Goal: Book appointment/travel/reservation

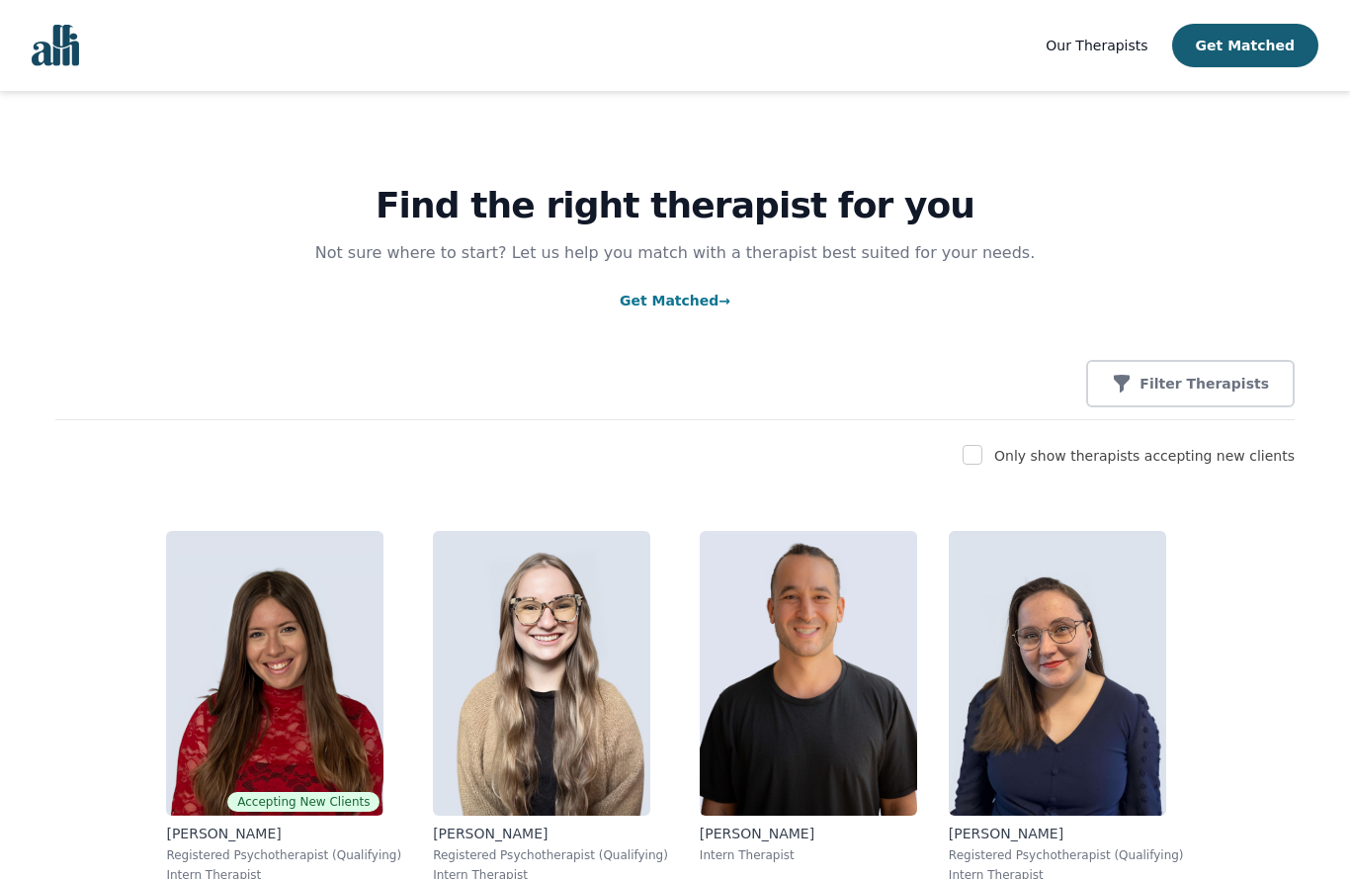
click at [692, 303] on link "Get Matched →" at bounding box center [675, 301] width 111 height 16
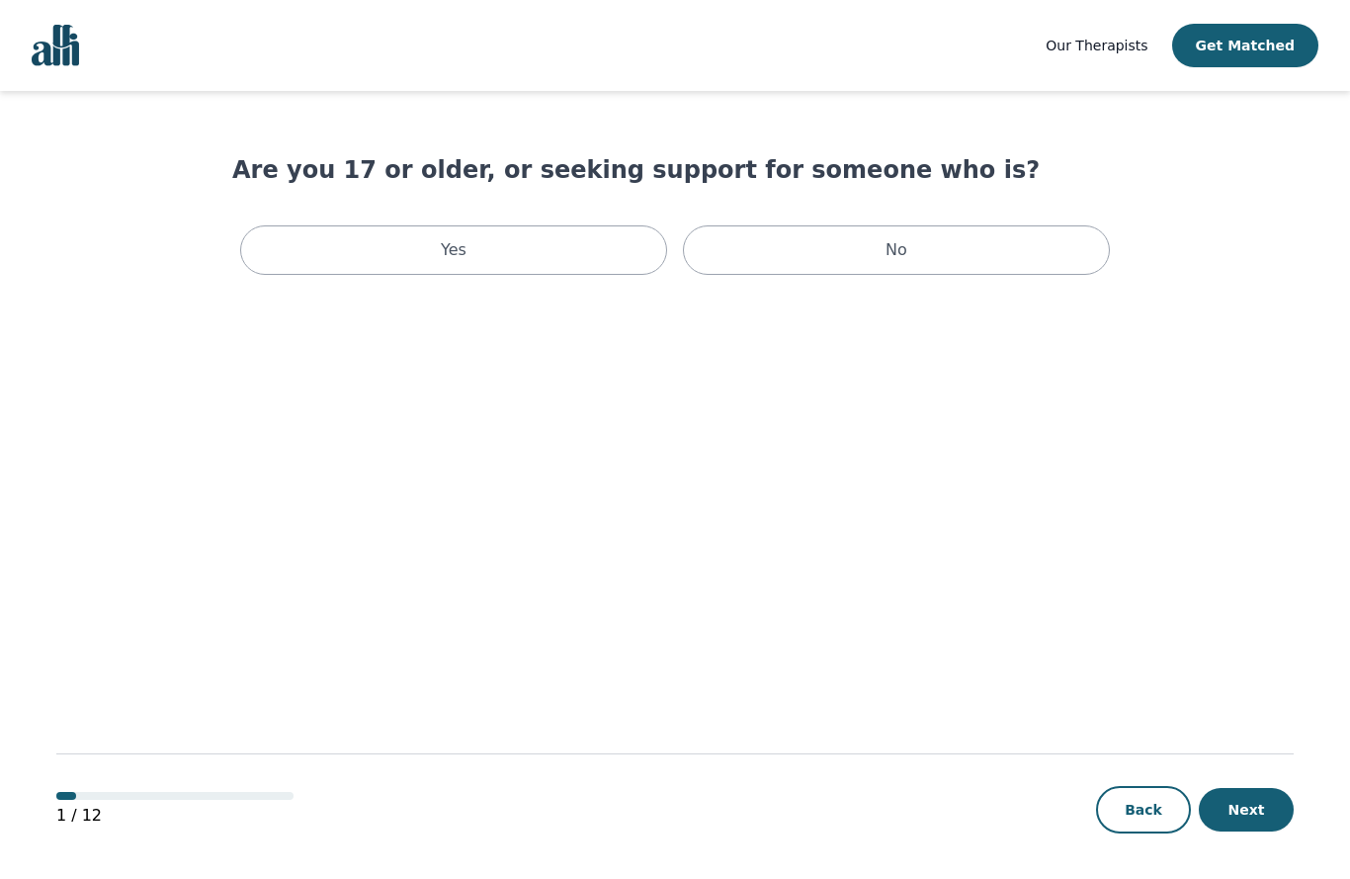
click at [561, 250] on div "Yes" at bounding box center [453, 249] width 427 height 49
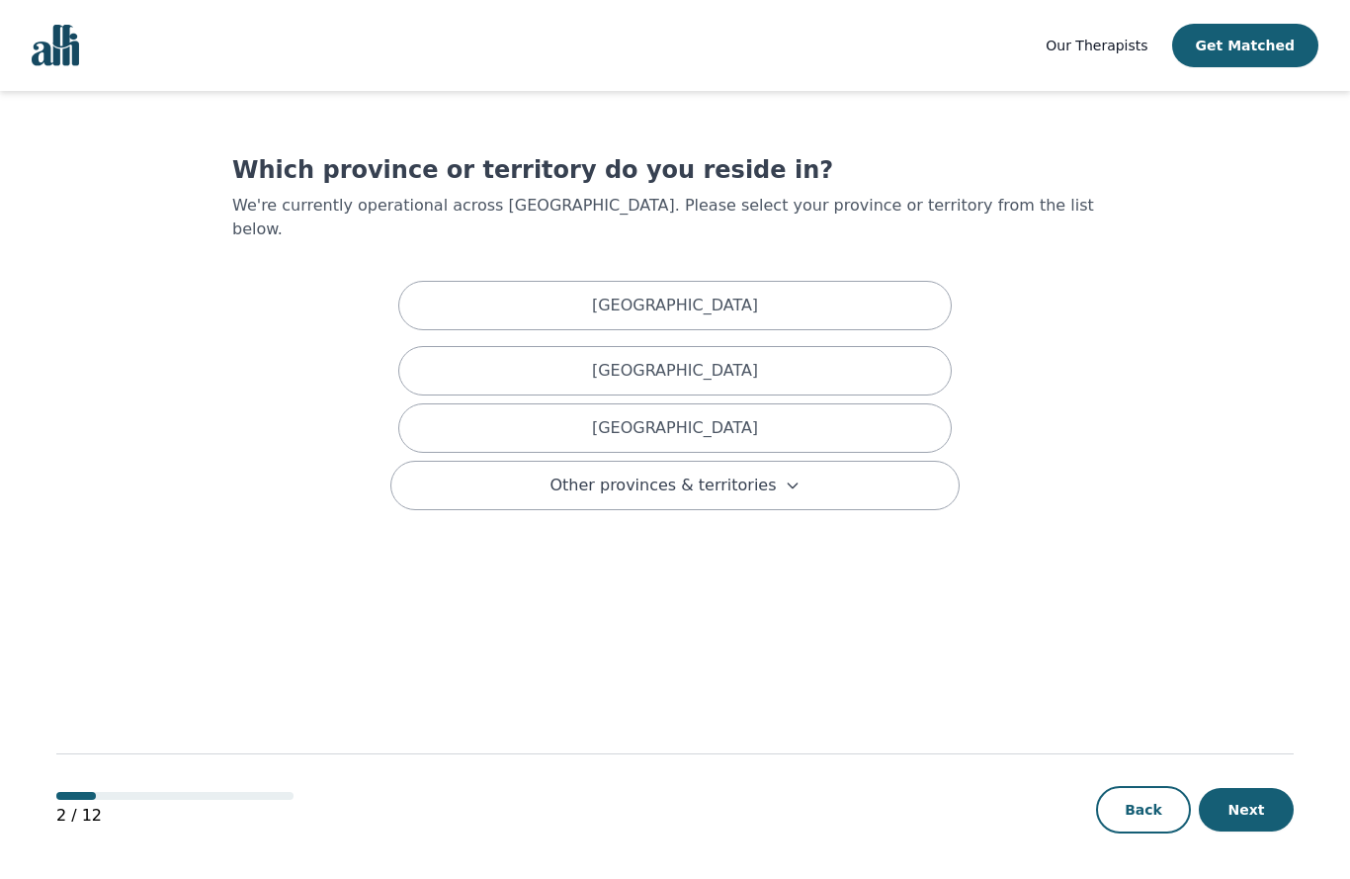
click at [853, 418] on div "[GEOGRAPHIC_DATA]" at bounding box center [675, 427] width 554 height 49
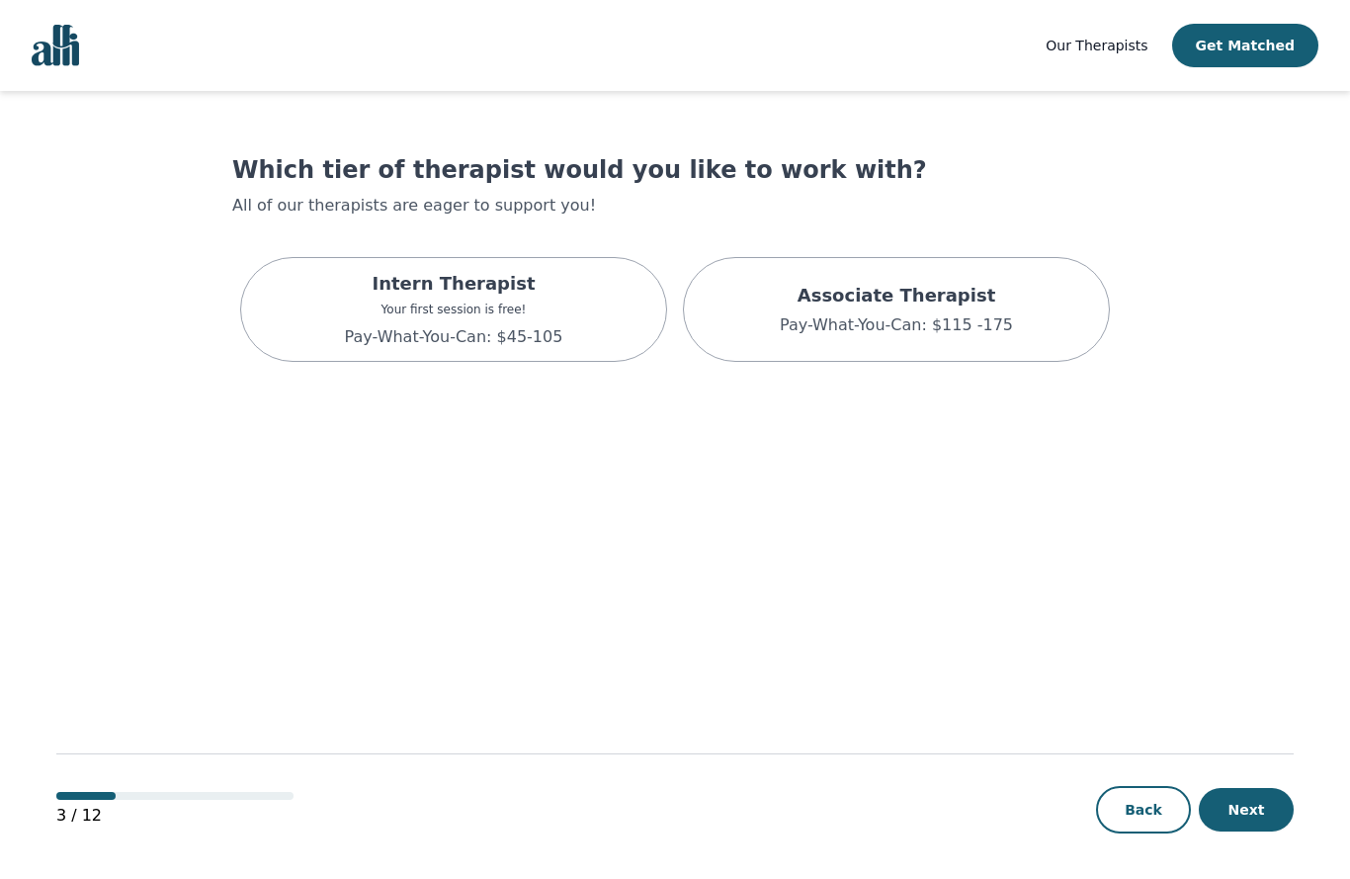
click at [571, 323] on div "Intern Therapist Your first session is free! Pay-What-You-Can: $45-105" at bounding box center [453, 309] width 427 height 105
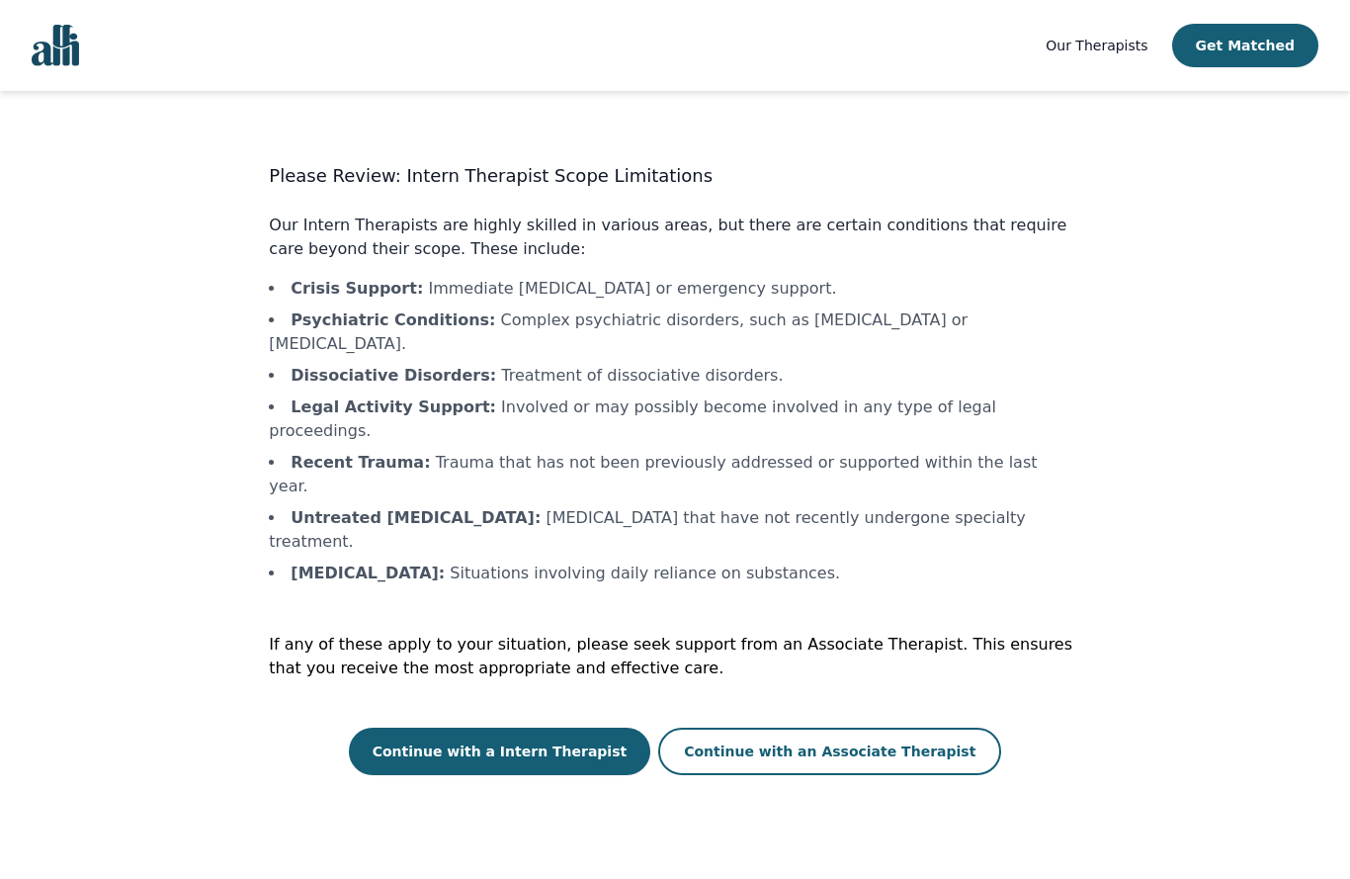
click at [597, 728] on button "Continue with a Intern Therapist" at bounding box center [500, 751] width 303 height 47
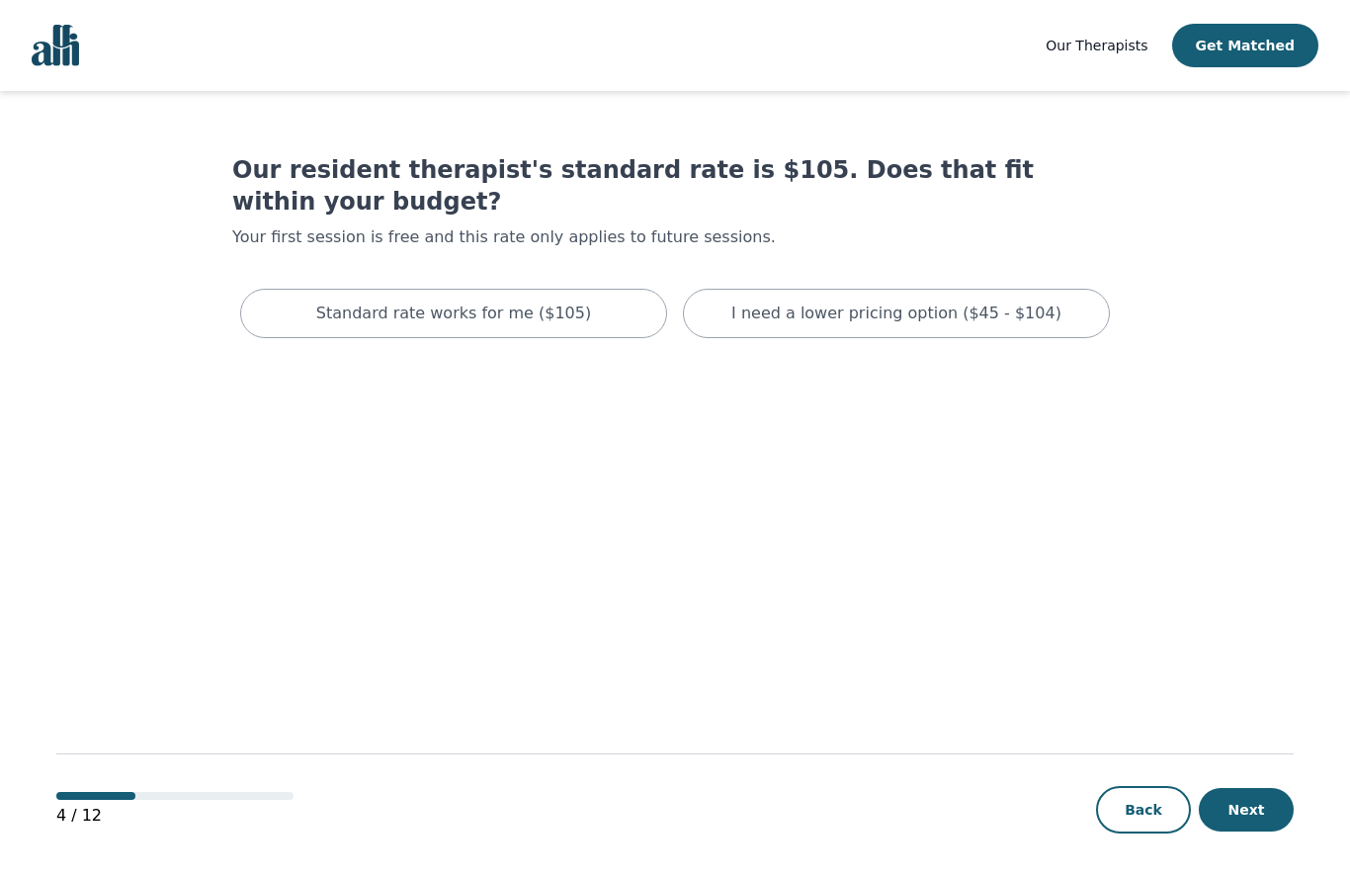
click at [969, 302] on p "I need a lower pricing option ($45 - $104)" at bounding box center [897, 314] width 330 height 24
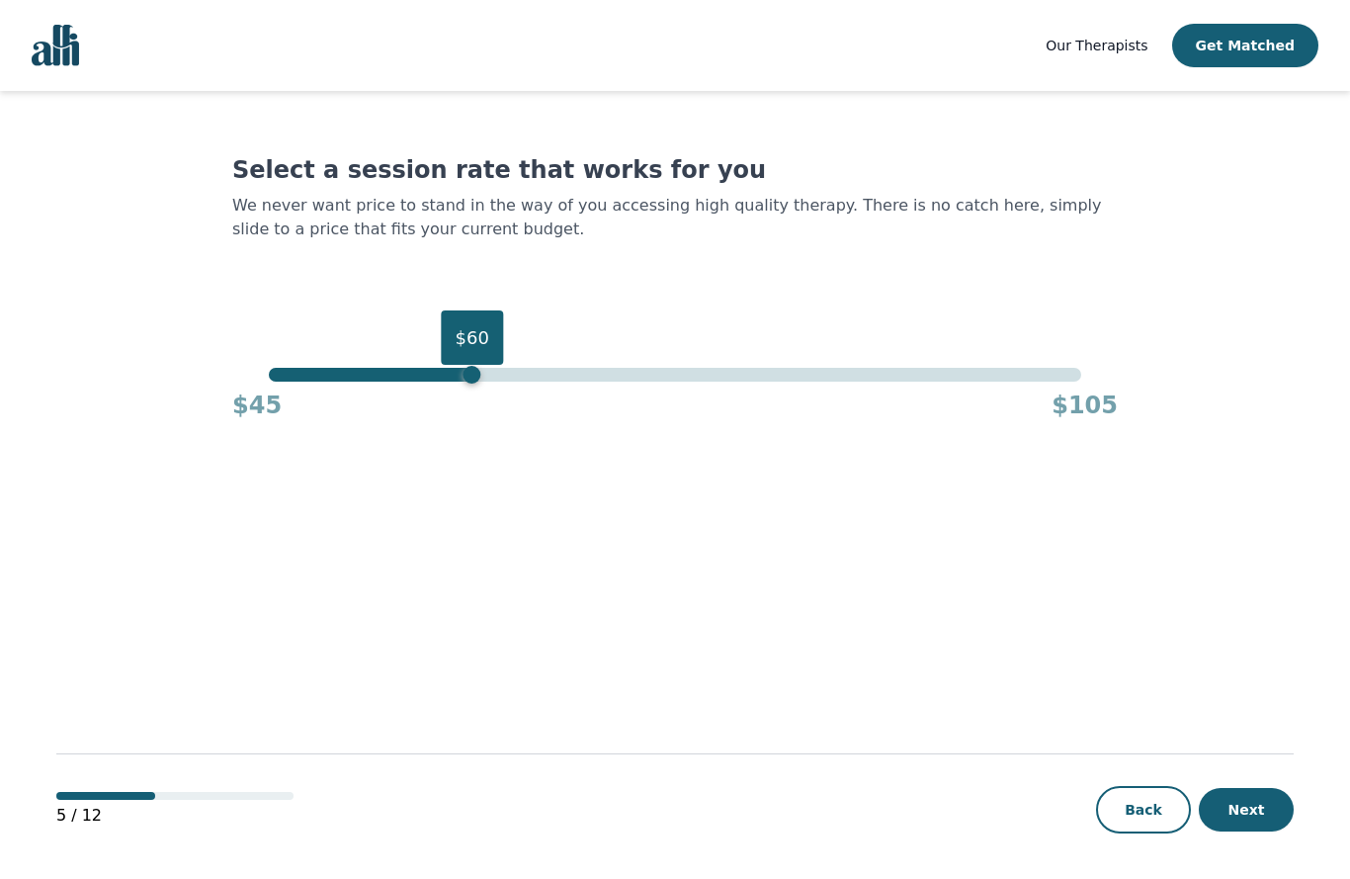
click at [1276, 807] on button "Next" at bounding box center [1246, 809] width 95 height 43
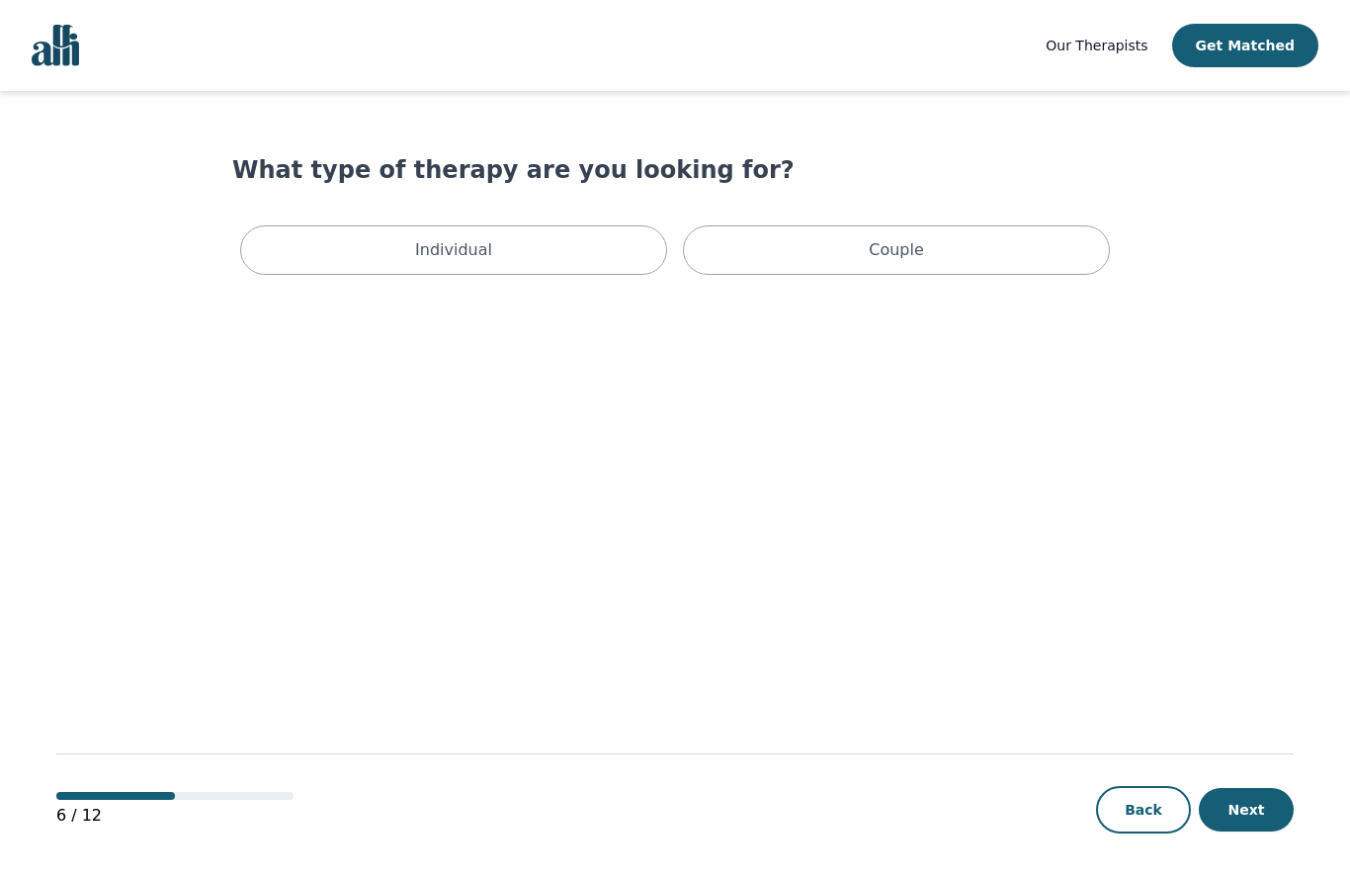
click at [594, 255] on div "Individual" at bounding box center [453, 249] width 427 height 49
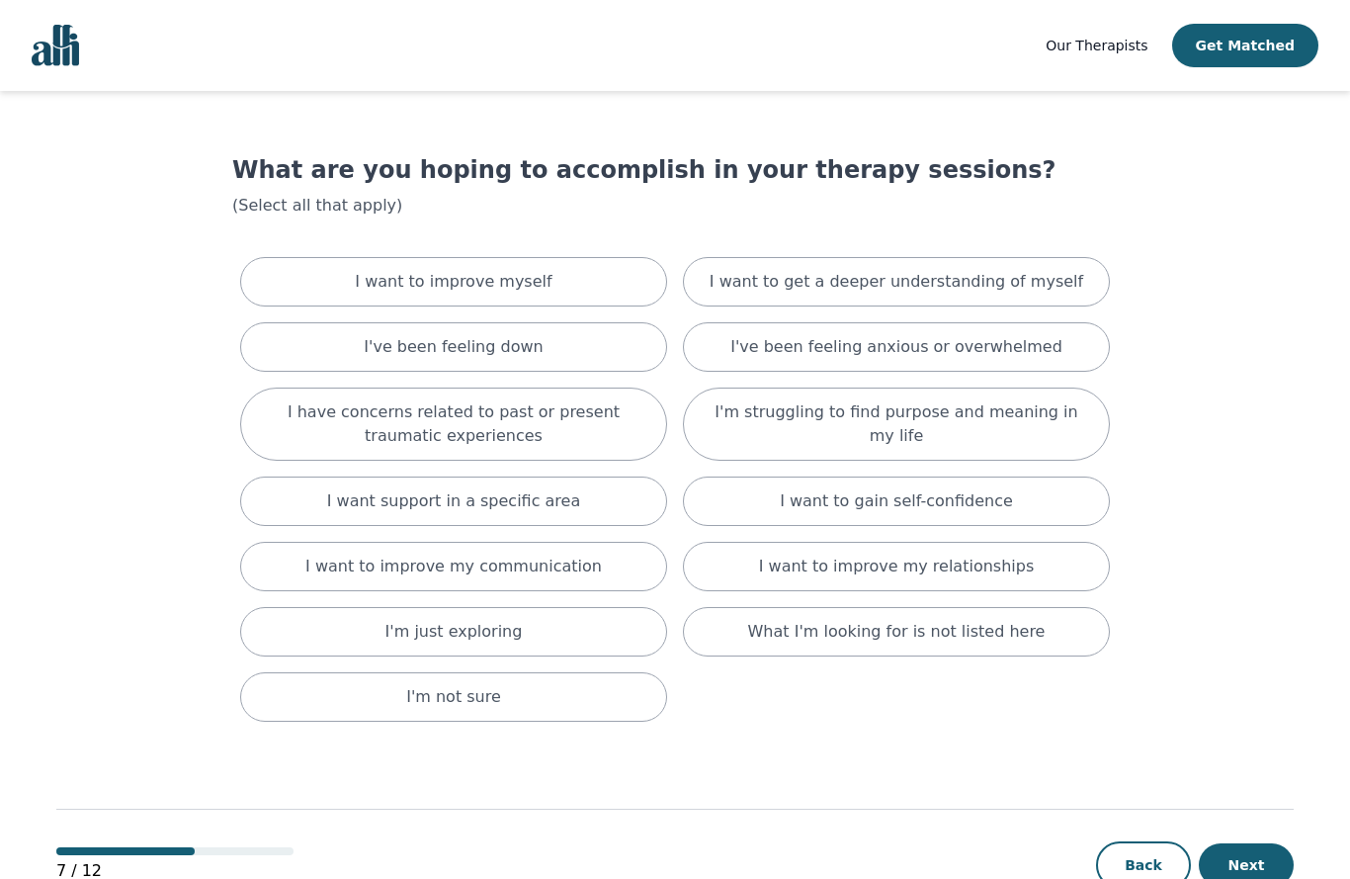
click at [625, 342] on div "I've been feeling down" at bounding box center [453, 346] width 427 height 49
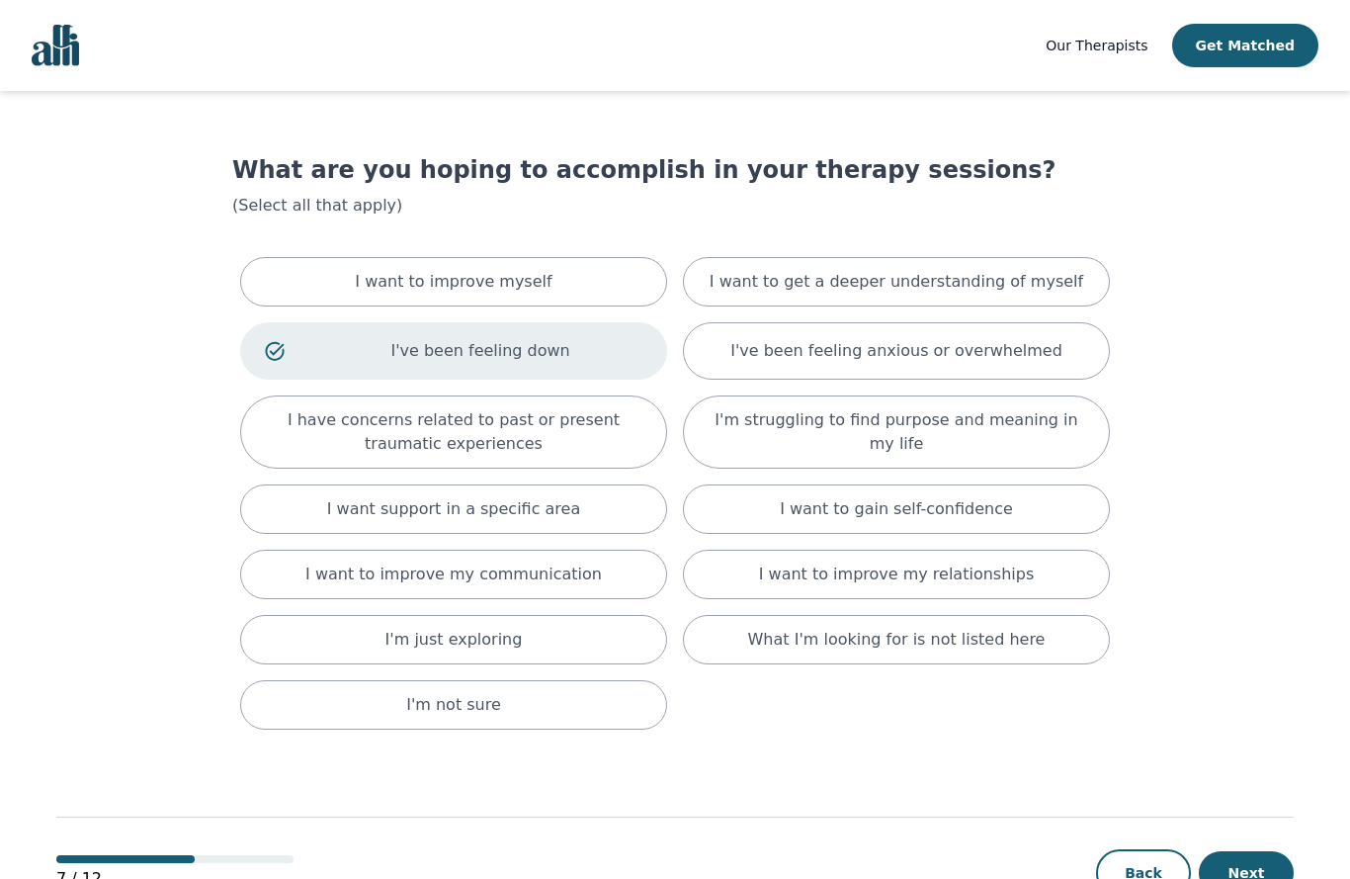
click at [1028, 578] on div "I want to improve my relationships" at bounding box center [896, 574] width 427 height 49
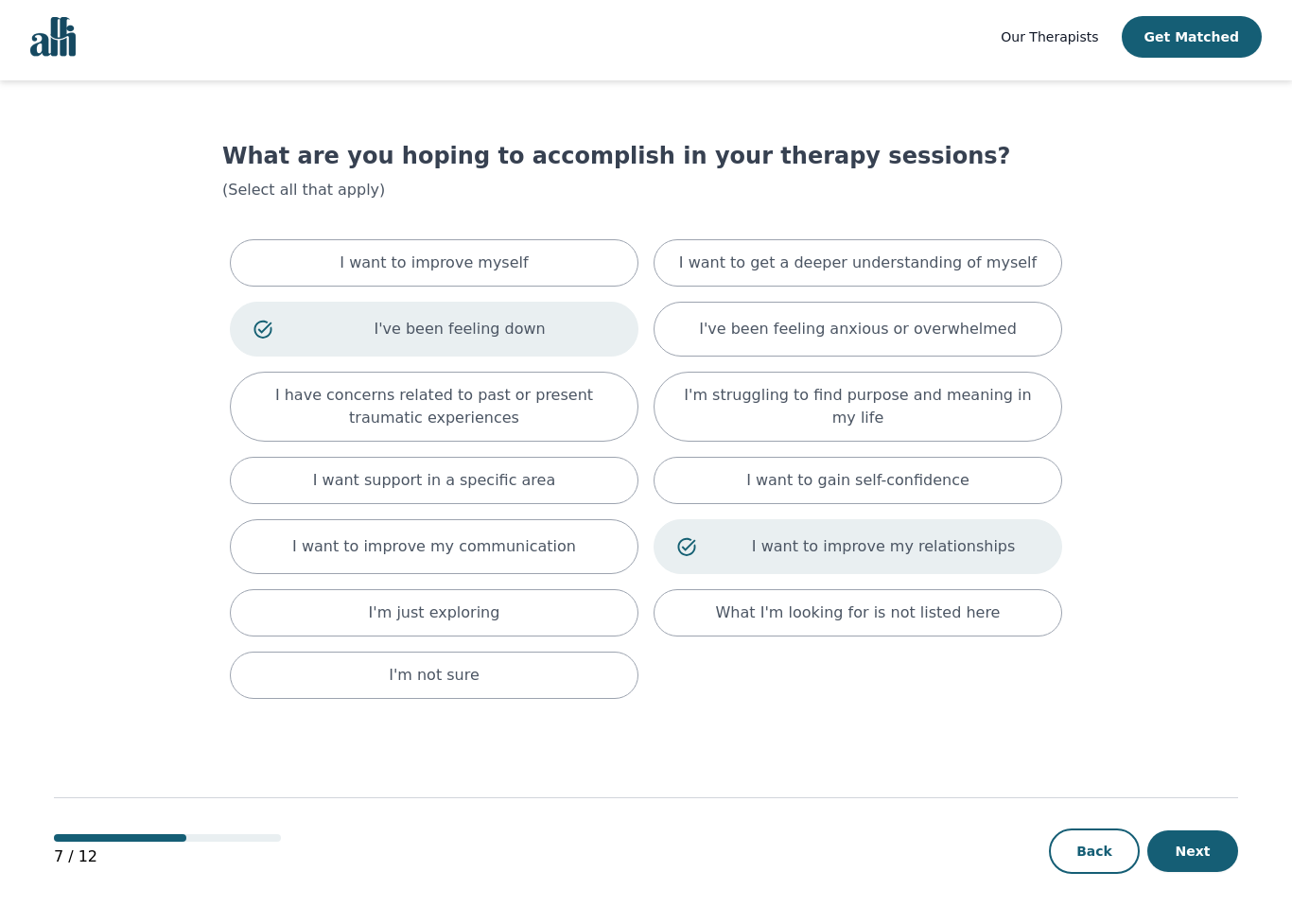
scroll to position [2, 0]
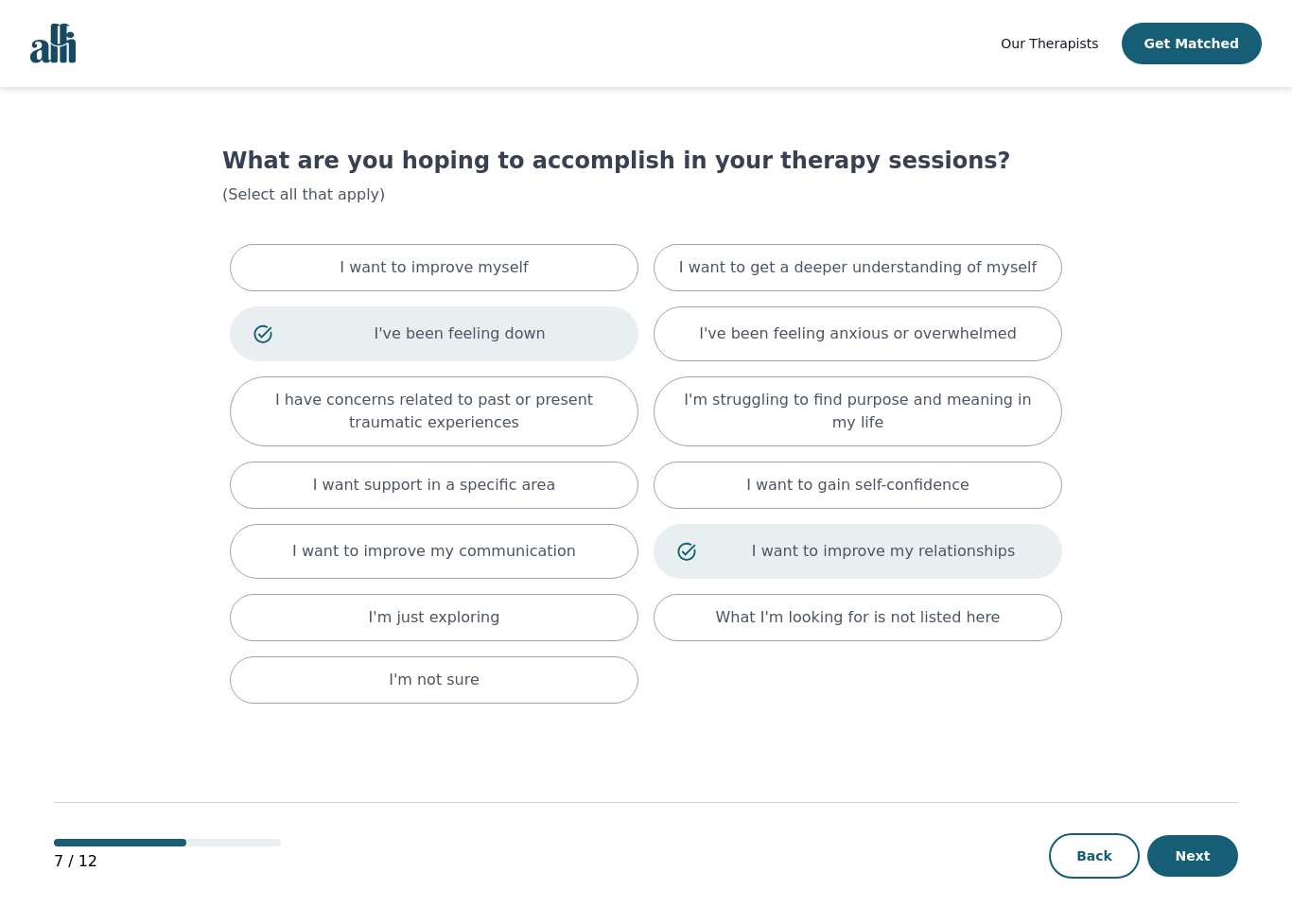
click at [1205, 840] on button "Next" at bounding box center [1192, 855] width 91 height 41
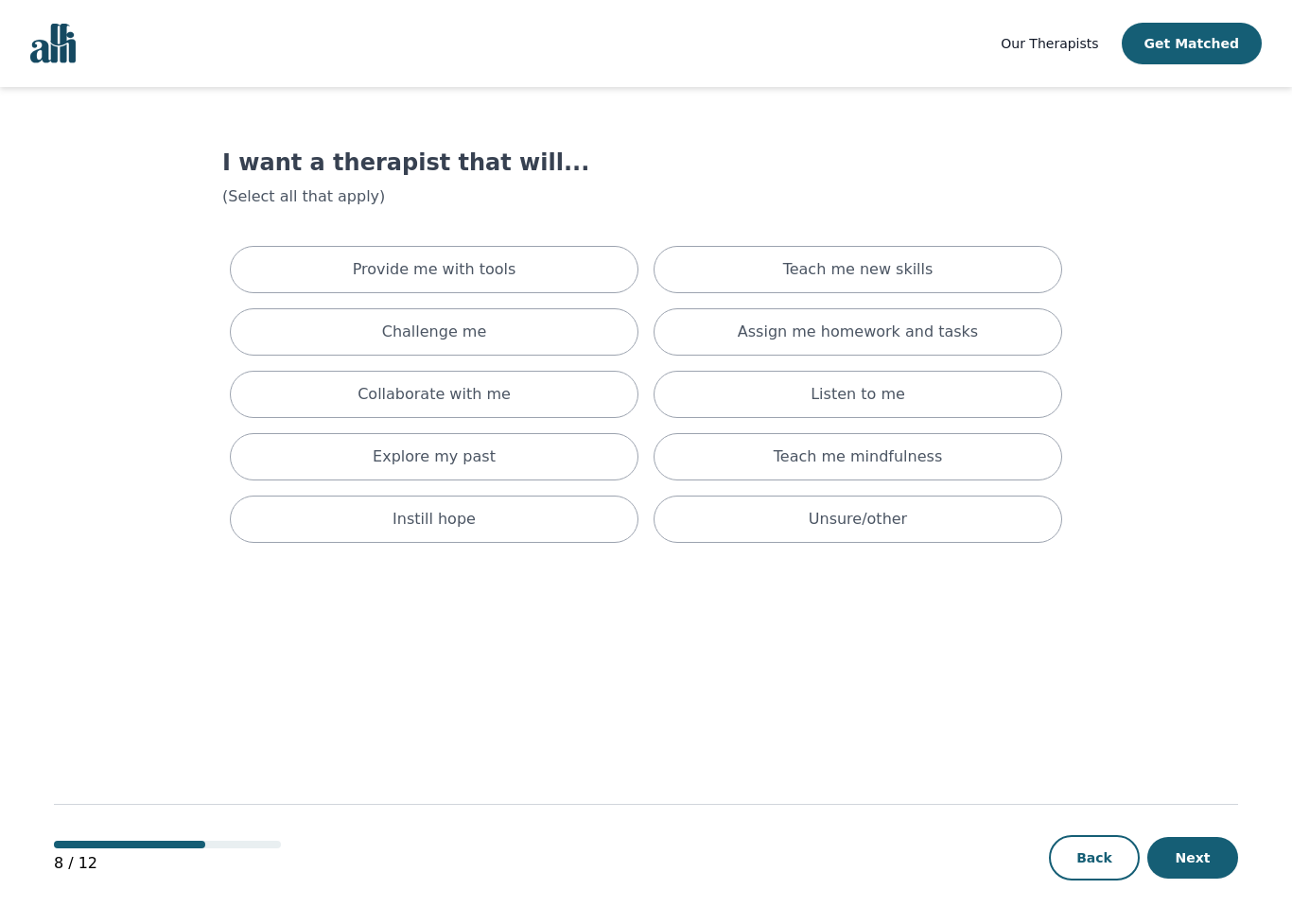
click at [977, 406] on div "Listen to me" at bounding box center [858, 394] width 409 height 47
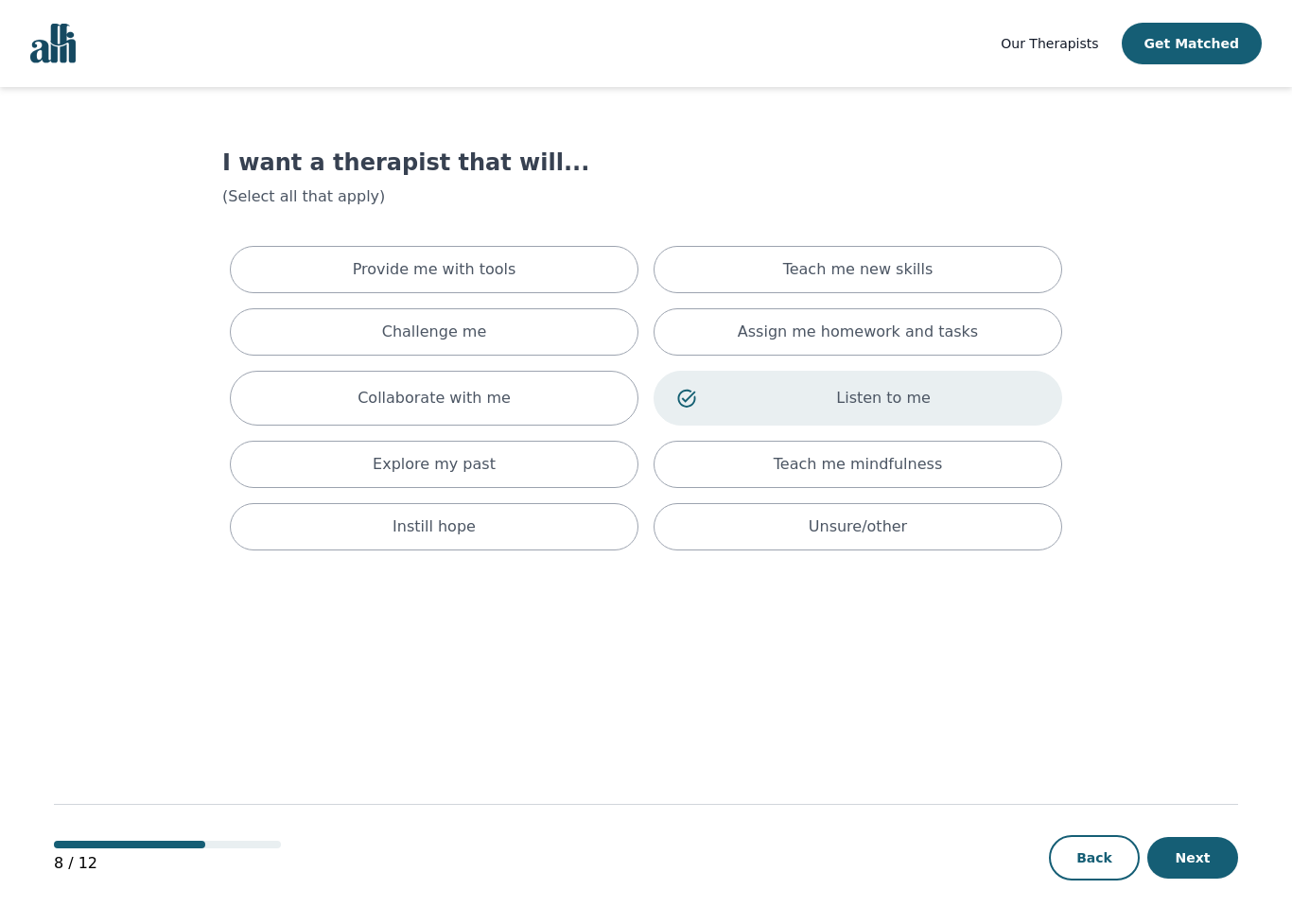
click at [993, 338] on div "Assign me homework and tasks" at bounding box center [858, 331] width 409 height 47
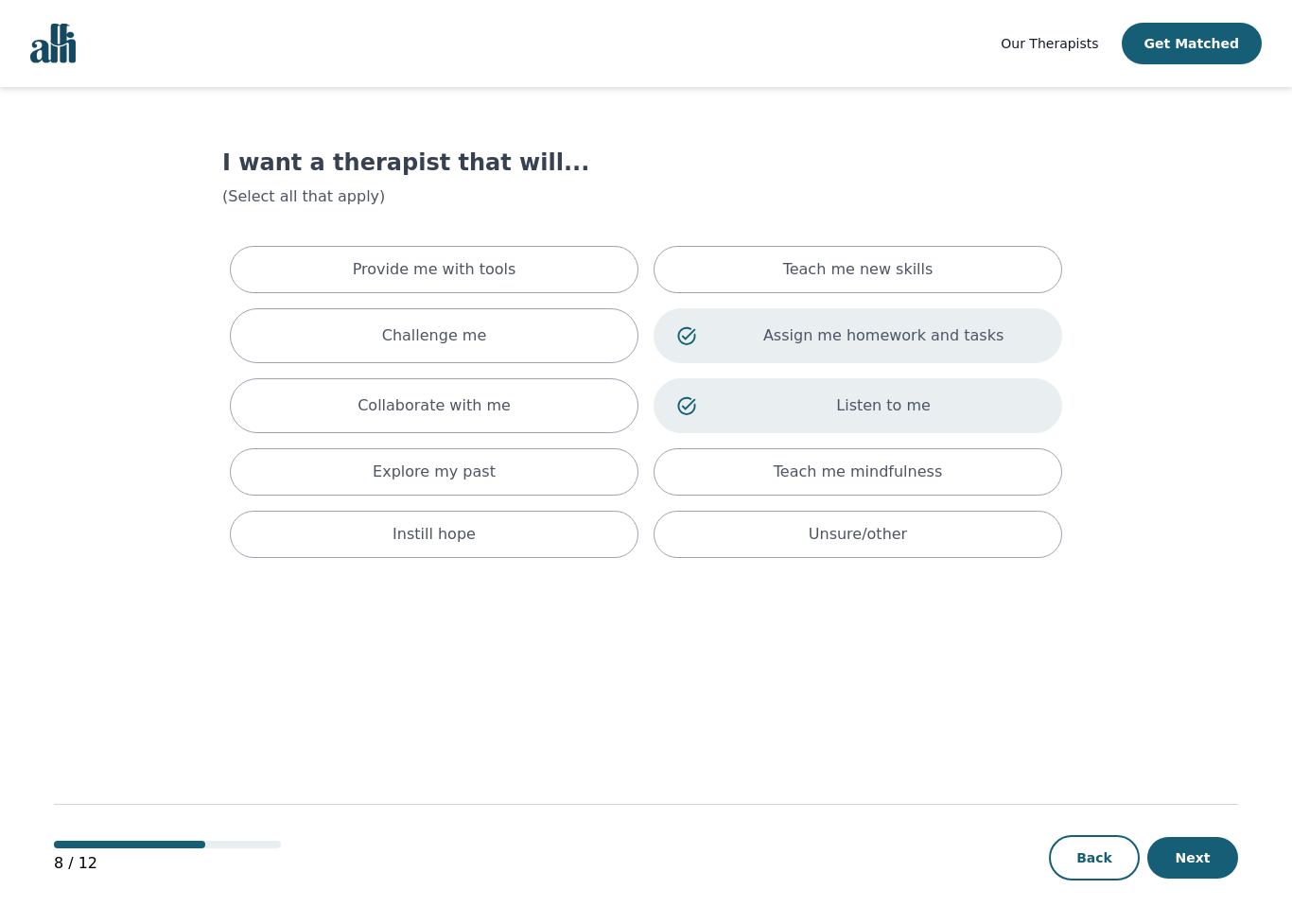
click at [933, 271] on div "Teach me new skills" at bounding box center [858, 269] width 409 height 47
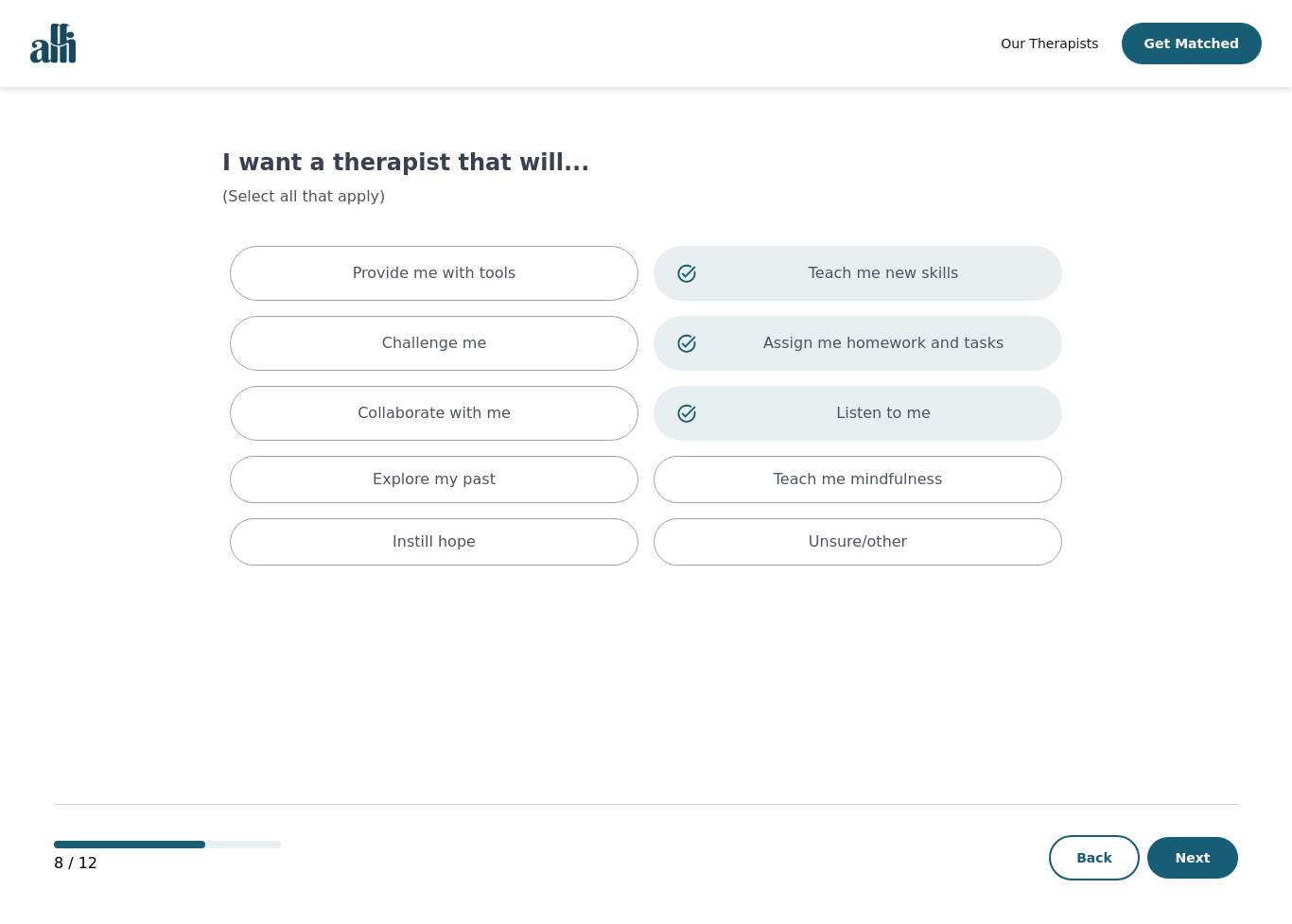
click at [568, 274] on div "Provide me with tools" at bounding box center [434, 273] width 409 height 55
click at [545, 343] on div "Challenge me" at bounding box center [434, 342] width 409 height 55
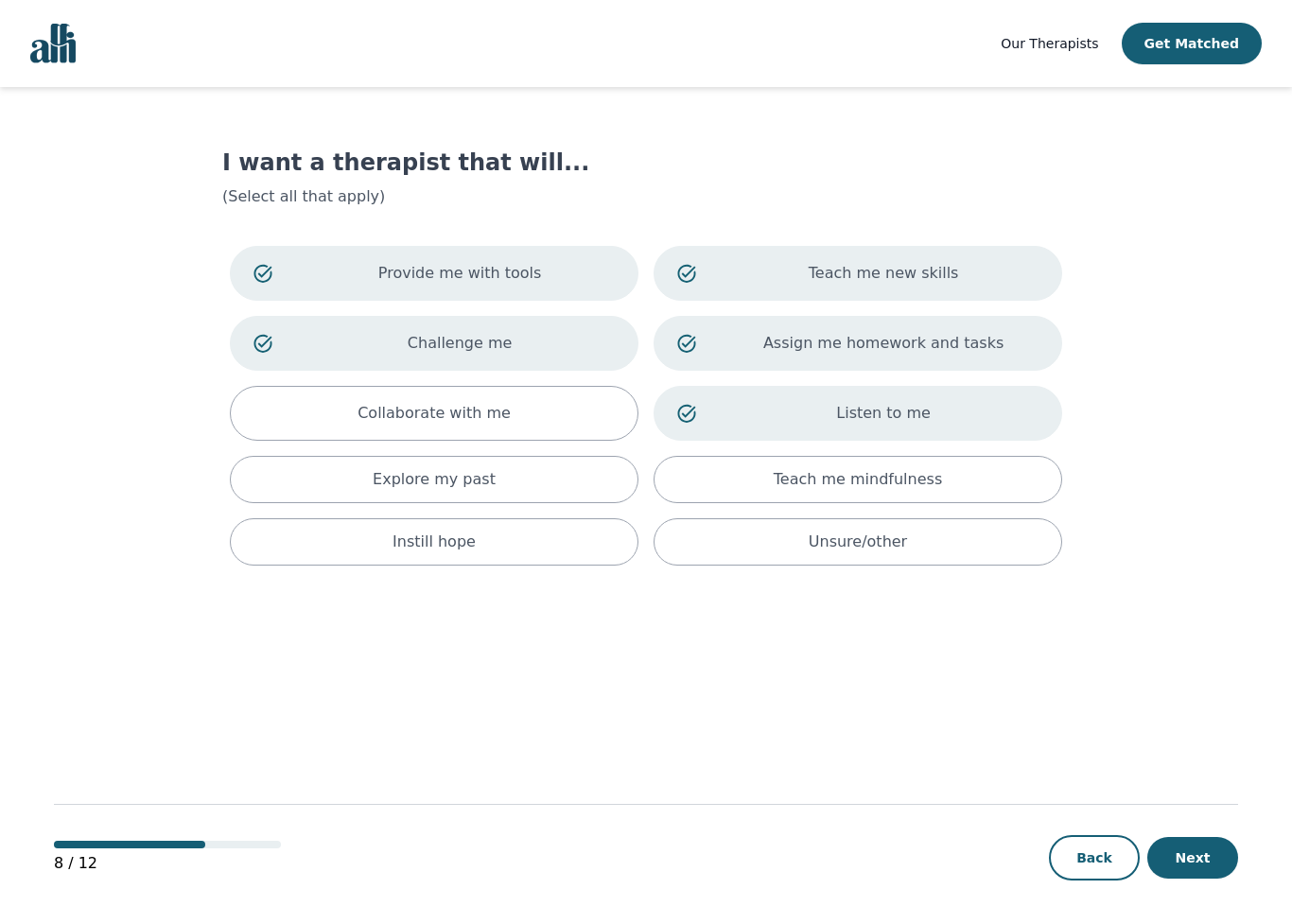
click at [1214, 840] on button "Next" at bounding box center [1192, 857] width 91 height 41
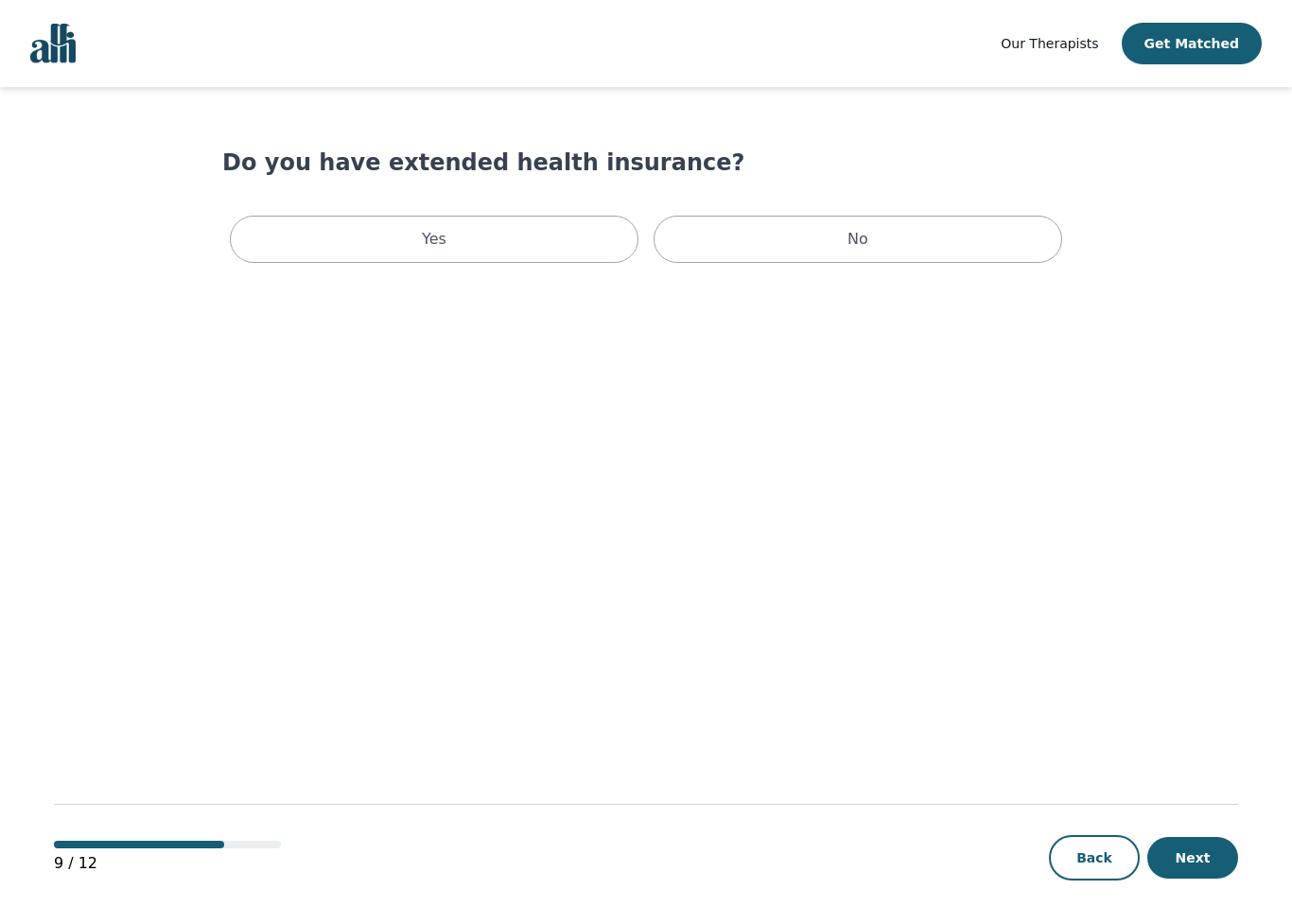
click at [956, 249] on div "No" at bounding box center [858, 238] width 409 height 47
